Goal: Use online tool/utility: Utilize a website feature to perform a specific function

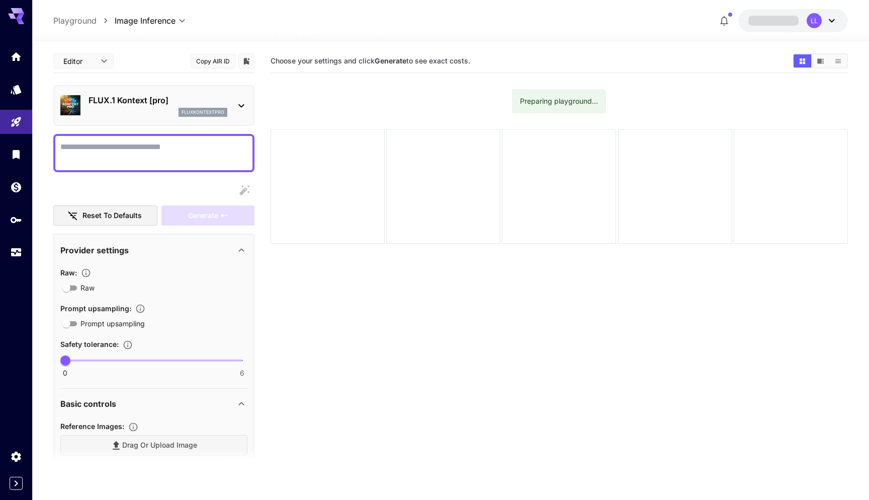
click at [129, 97] on p "FLUX.1 Kontext [pro]" at bounding box center [158, 100] width 139 height 12
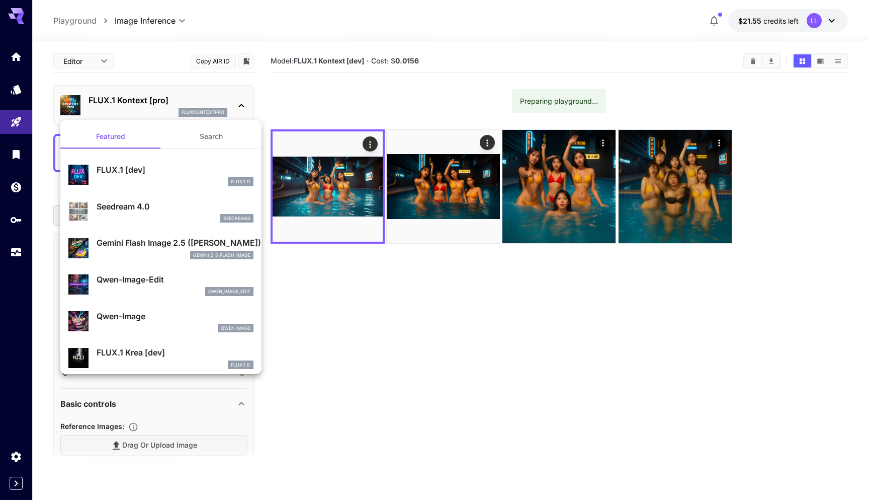
click at [162, 106] on div at bounding box center [434, 250] width 869 height 500
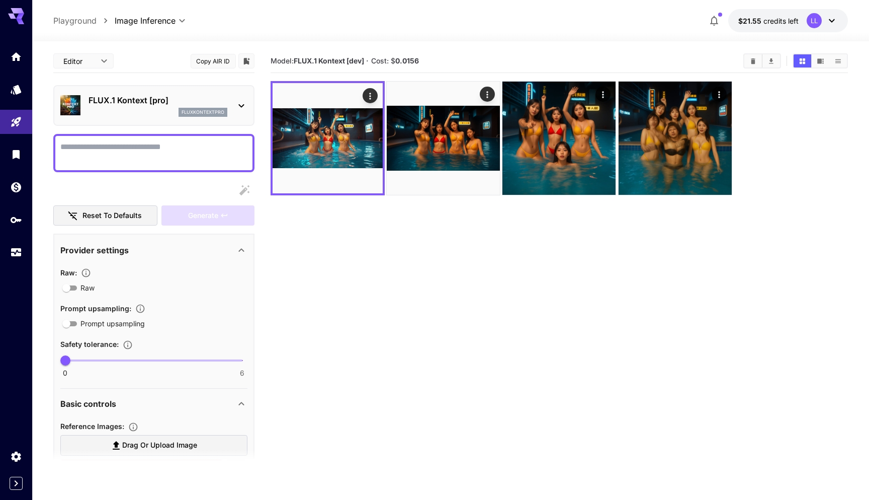
click at [155, 105] on p "FLUX.1 Kontext [pro]" at bounding box center [158, 100] width 139 height 12
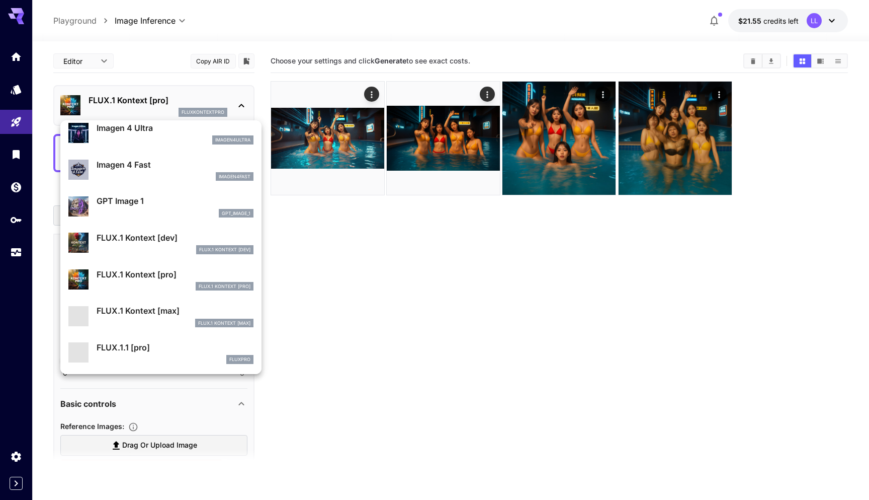
scroll to position [601, 0]
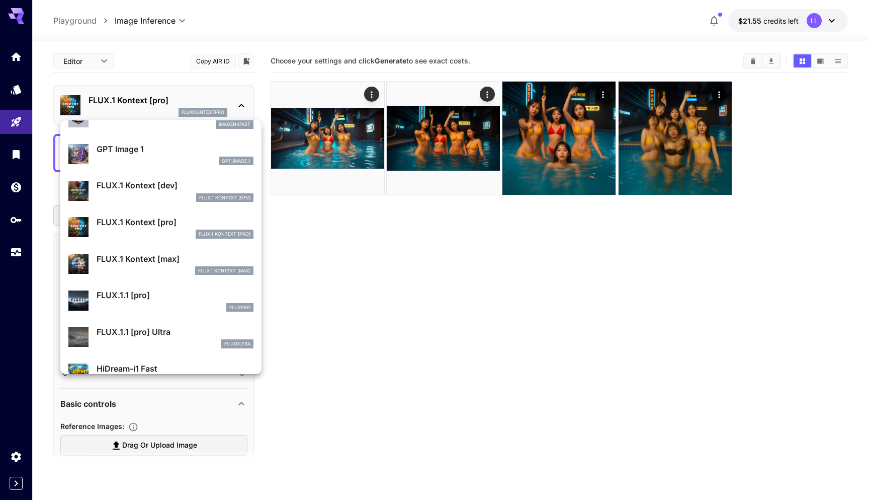
click at [161, 185] on p "FLUX.1 Kontext [dev]" at bounding box center [175, 185] width 157 height 12
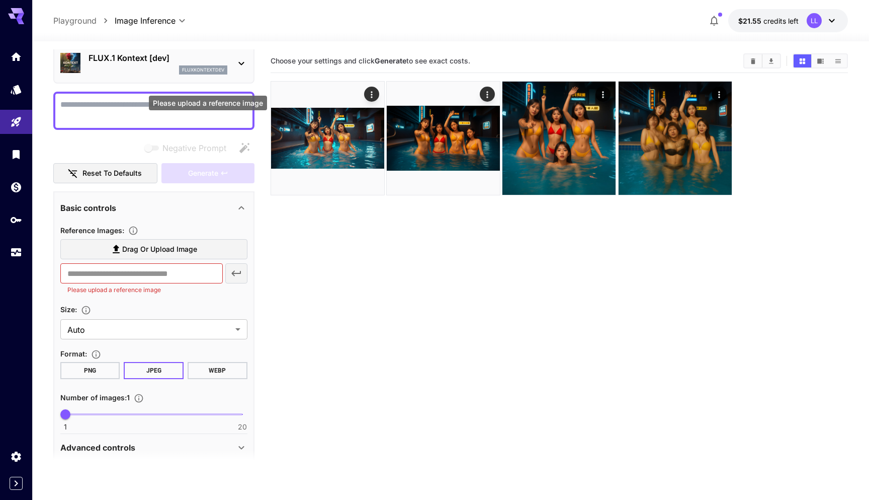
scroll to position [136, 0]
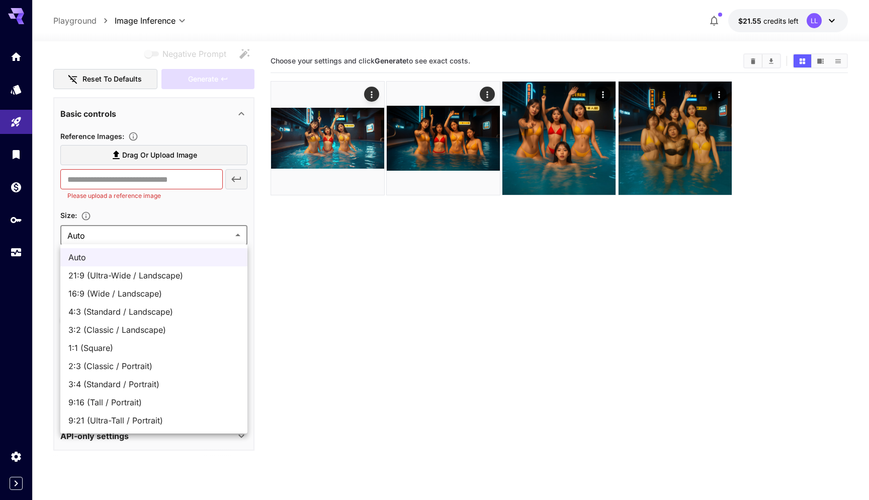
click at [113, 232] on body "**********" at bounding box center [434, 289] width 869 height 579
click at [182, 209] on div at bounding box center [434, 250] width 869 height 500
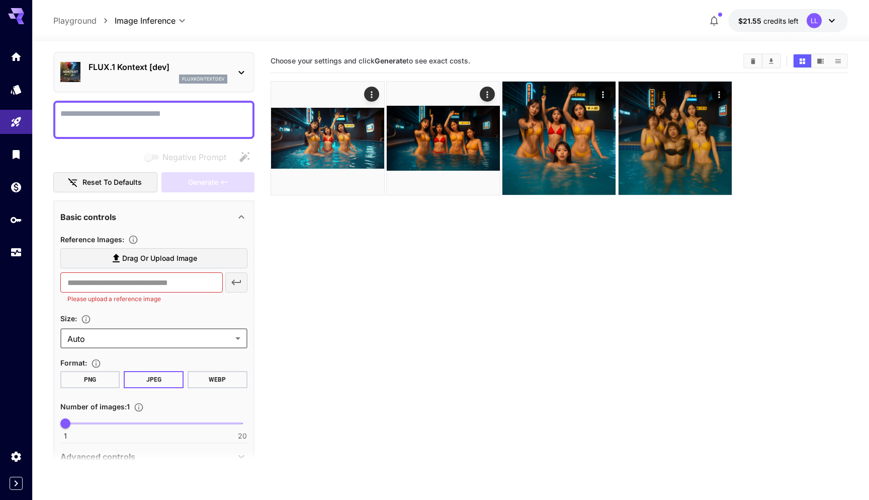
scroll to position [0, 0]
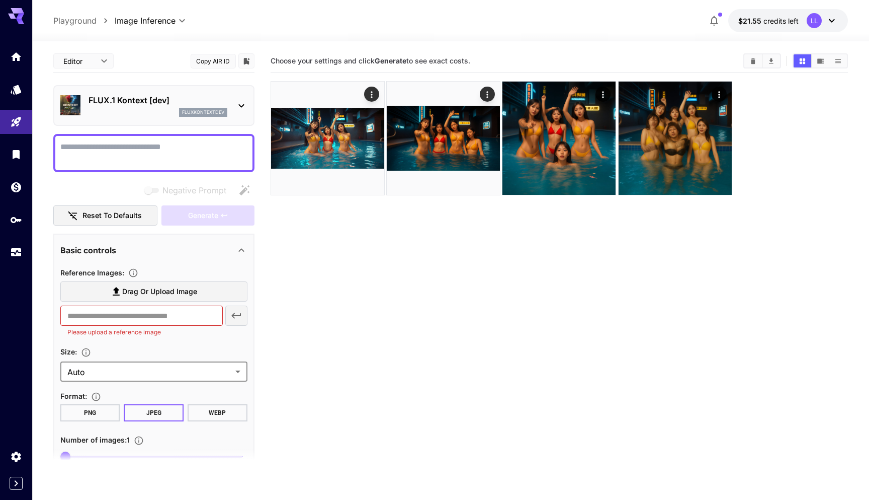
click at [178, 118] on div "FLUX.1 Kontext [dev] fluxkontextdev" at bounding box center [153, 105] width 187 height 31
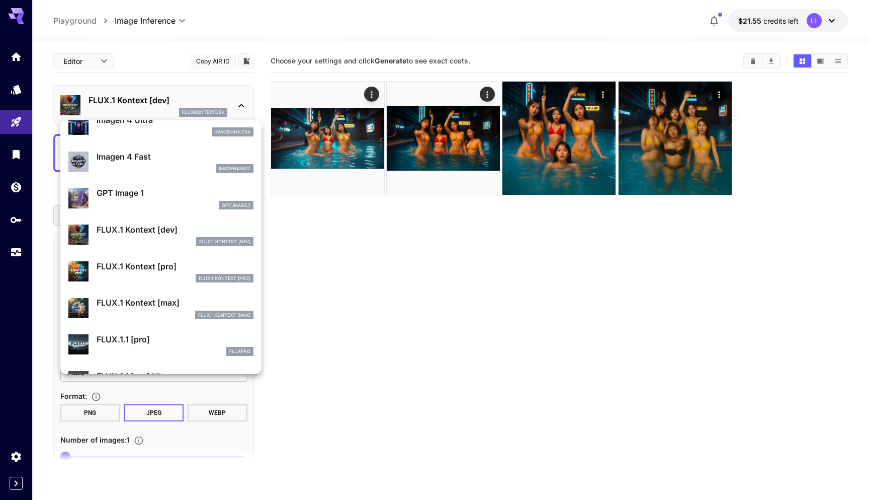
scroll to position [577, 0]
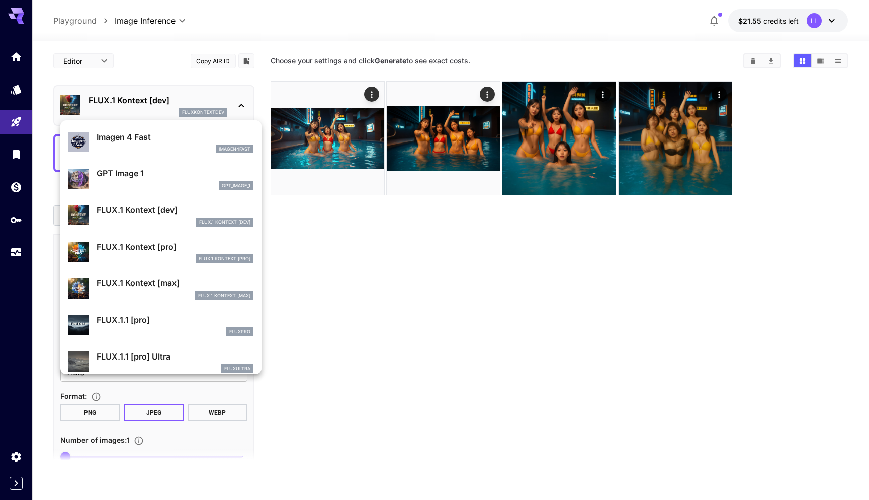
click at [167, 259] on div "FLUX.1 Kontext [pro]" at bounding box center [175, 258] width 157 height 9
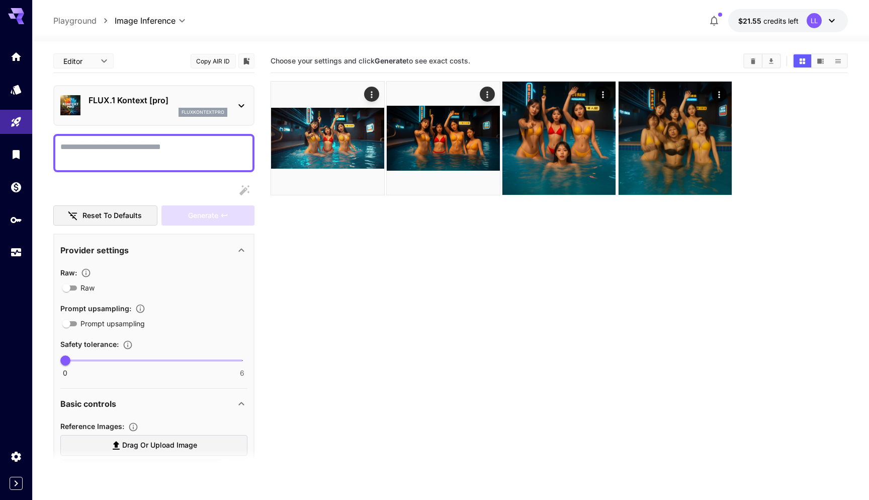
click at [139, 107] on div "FLUX.1 Kontext [pro] fluxkontextpro" at bounding box center [158, 105] width 139 height 23
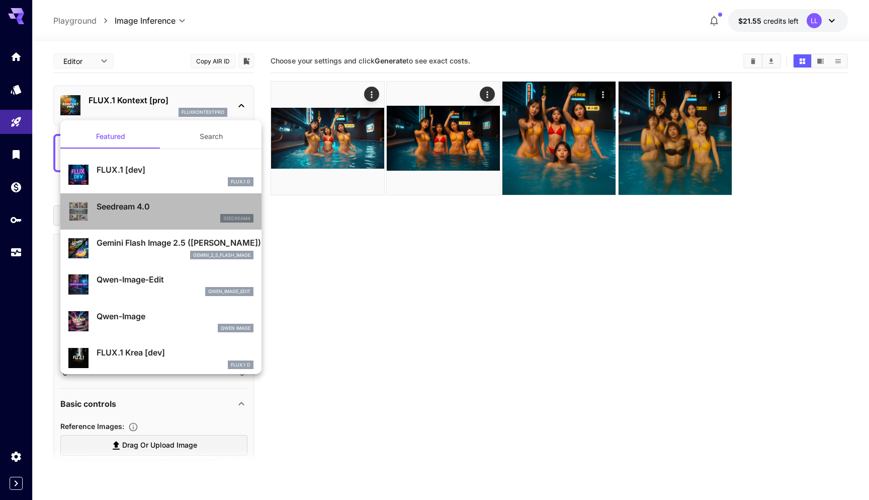
click at [169, 220] on div "seedream4" at bounding box center [175, 218] width 157 height 9
type input "**********"
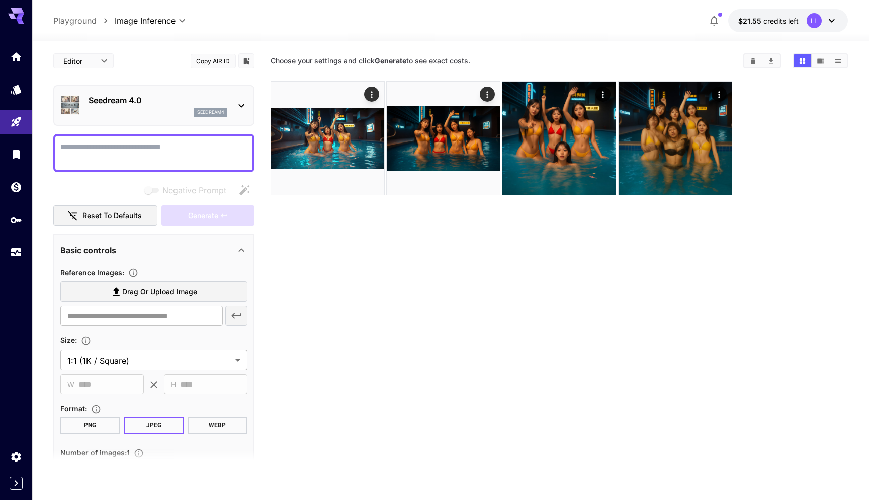
click at [140, 108] on div "seedream4" at bounding box center [158, 112] width 139 height 9
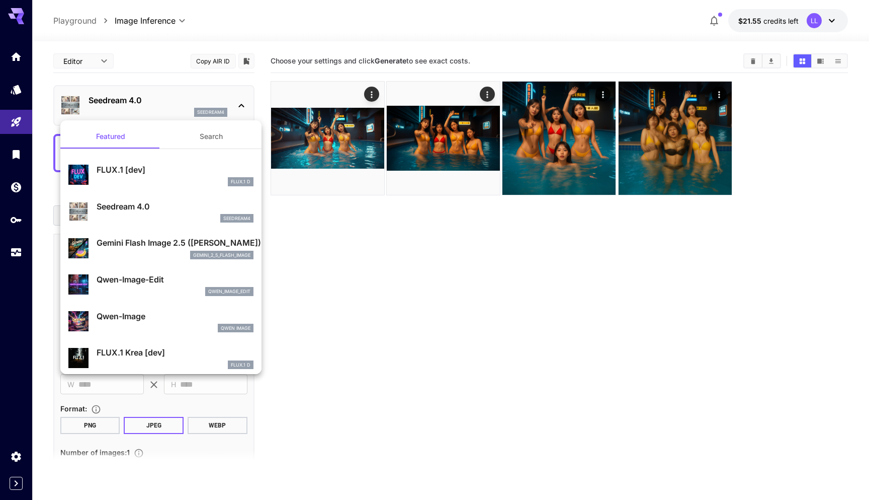
drag, startPoint x: 332, startPoint y: 246, endPoint x: 340, endPoint y: 248, distance: 8.0
click at [332, 246] on div at bounding box center [434, 250] width 869 height 500
